Goal: Navigation & Orientation: Understand site structure

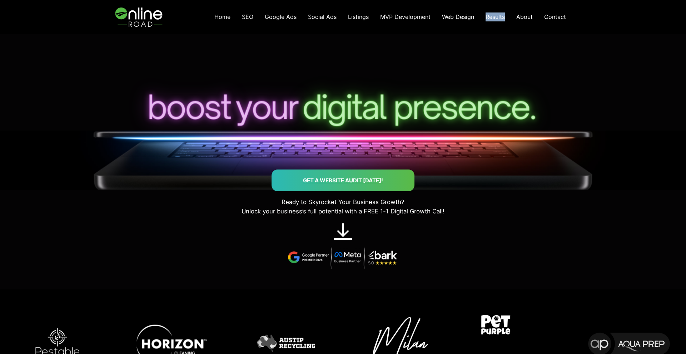
click at [490, 14] on span "Results" at bounding box center [495, 16] width 19 height 7
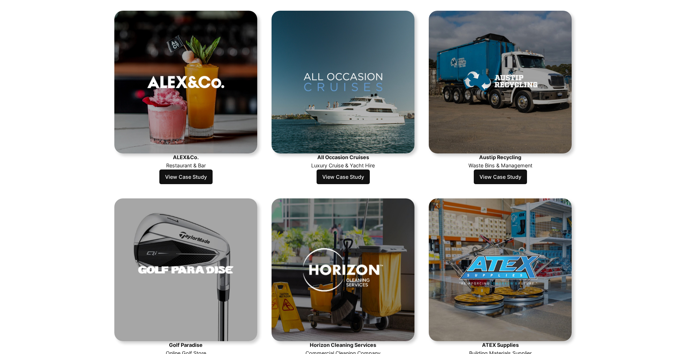
scroll to position [235, 0]
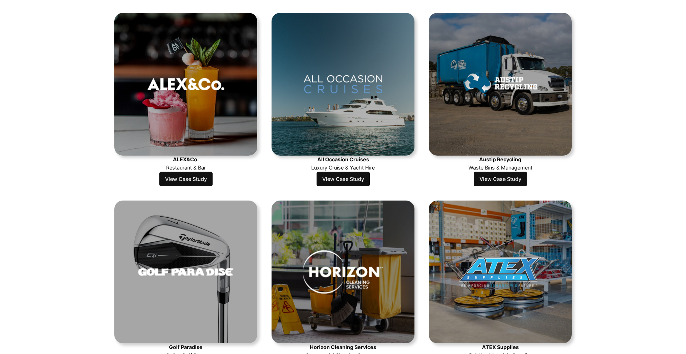
click at [353, 178] on link "View Case Study" at bounding box center [343, 179] width 53 height 15
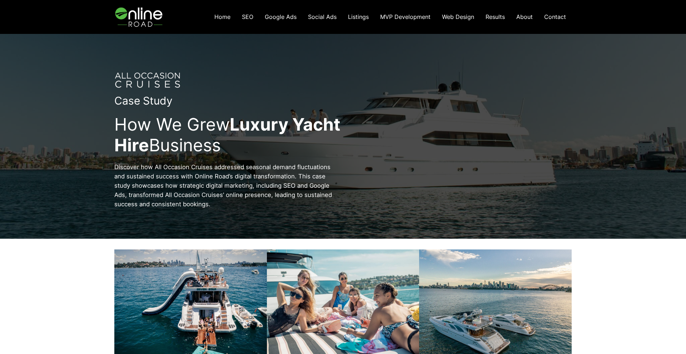
click at [496, 18] on span "Results" at bounding box center [495, 16] width 19 height 7
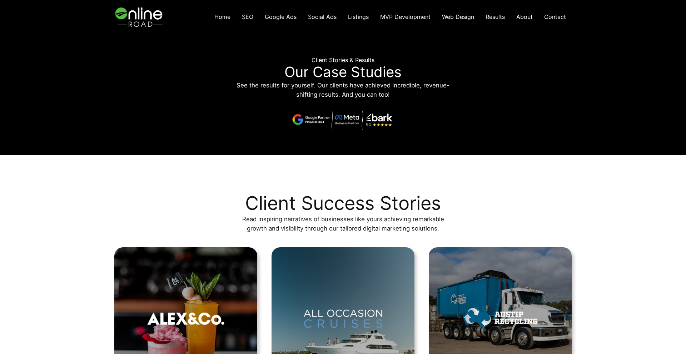
click at [524, 18] on span "About" at bounding box center [524, 16] width 16 height 7
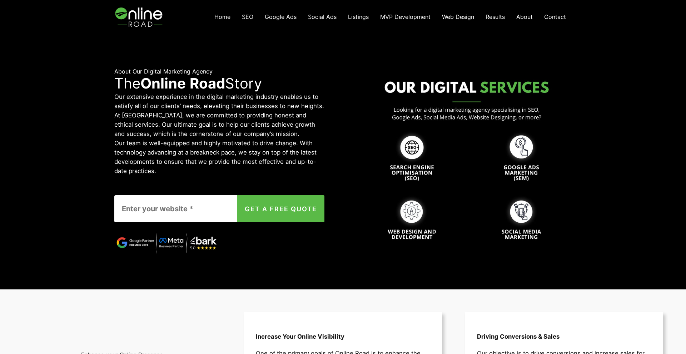
click at [137, 17] on img at bounding box center [139, 17] width 51 height 34
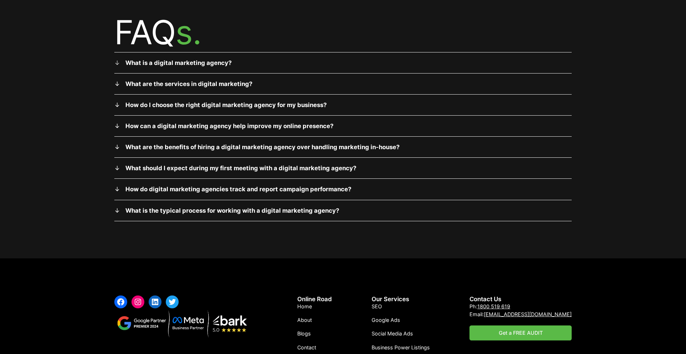
scroll to position [2359, 0]
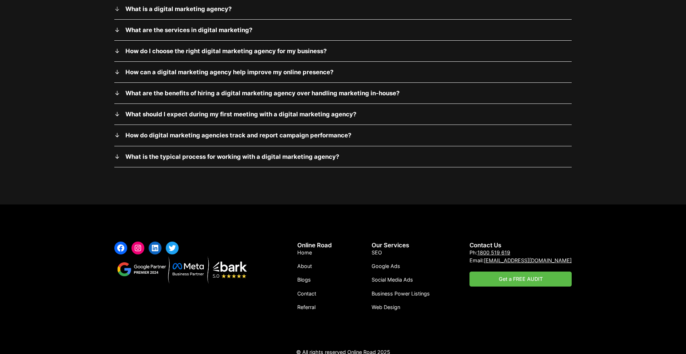
click at [314, 222] on div "Facebook Instagram LinkedIn Twitter Online Road Home About Blogs Contact Referr…" at bounding box center [343, 284] width 686 height 158
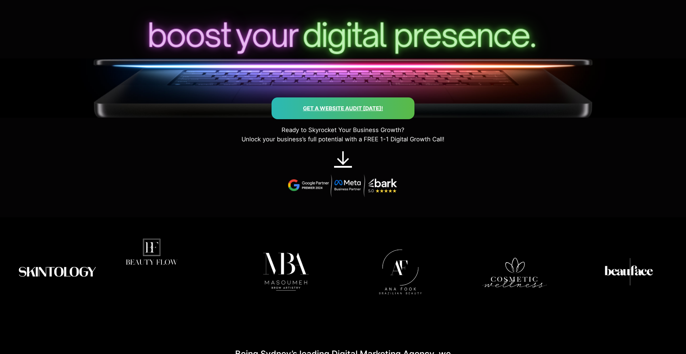
scroll to position [0, 0]
